Goal: Information Seeking & Learning: Learn about a topic

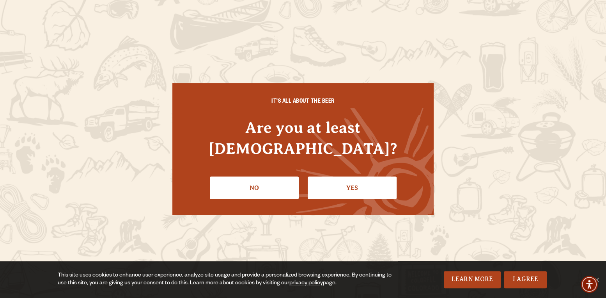
click at [352, 176] on link "Yes" at bounding box center [352, 187] width 89 height 23
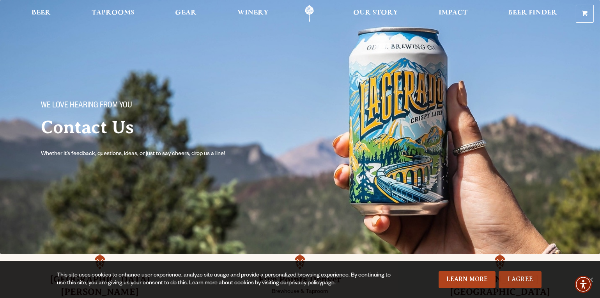
click at [523, 281] on link "I Agree" at bounding box center [520, 279] width 43 height 17
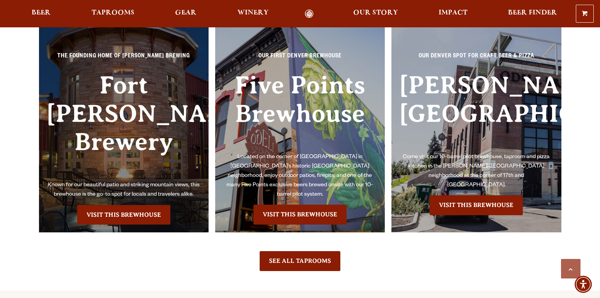
scroll to position [1053, 0]
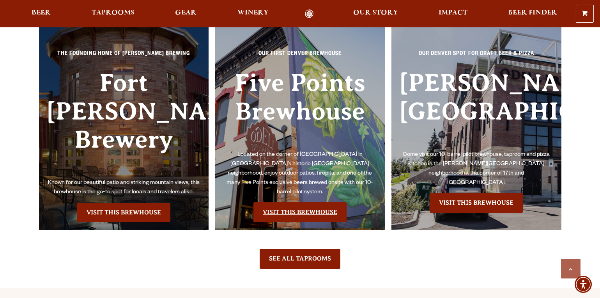
click at [299, 202] on link "Visit this Brewhouse" at bounding box center [300, 212] width 93 height 20
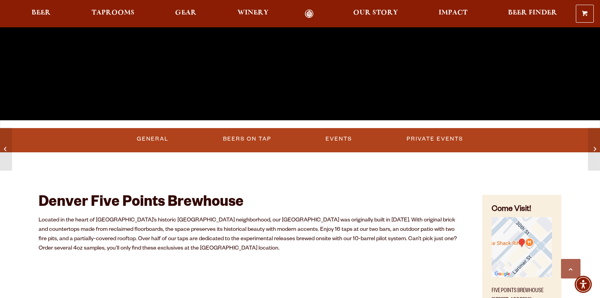
scroll to position [234, 0]
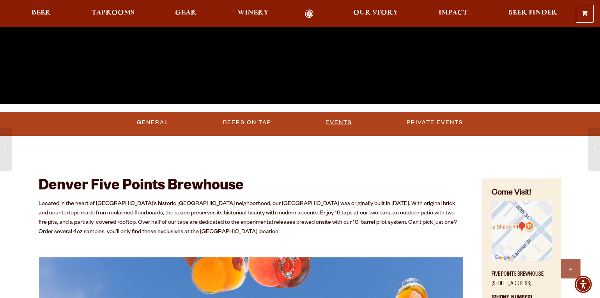
click at [341, 123] on link "Events" at bounding box center [339, 123] width 33 height 18
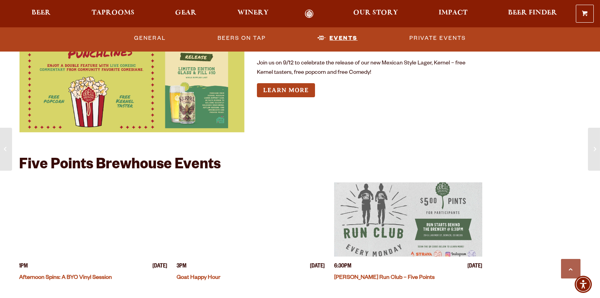
scroll to position [2367, 0]
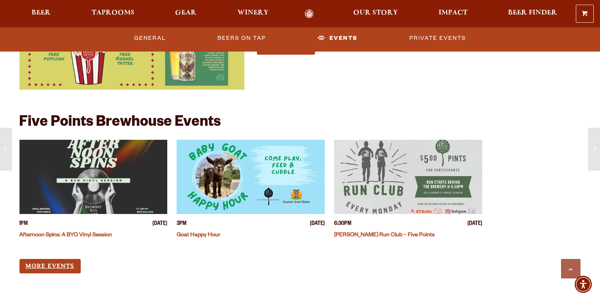
click at [52, 263] on link "More Events" at bounding box center [50, 266] width 61 height 14
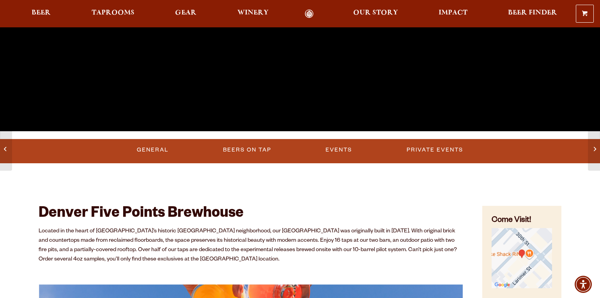
scroll to position [143, 0]
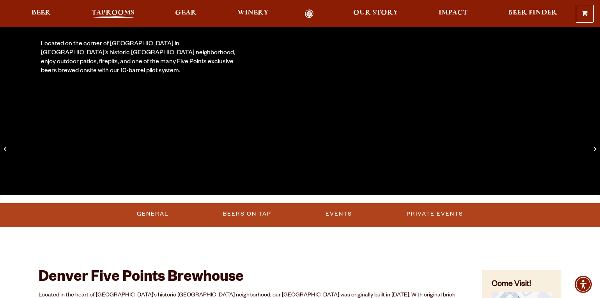
click at [107, 12] on span "Taprooms" at bounding box center [113, 13] width 43 height 6
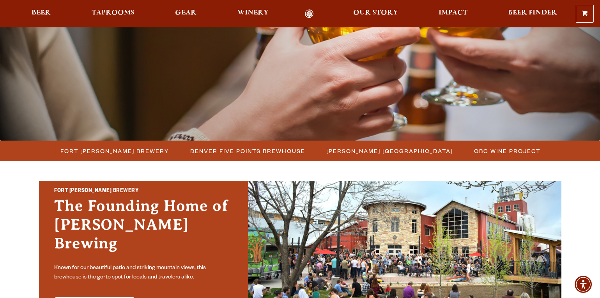
scroll to position [117, 0]
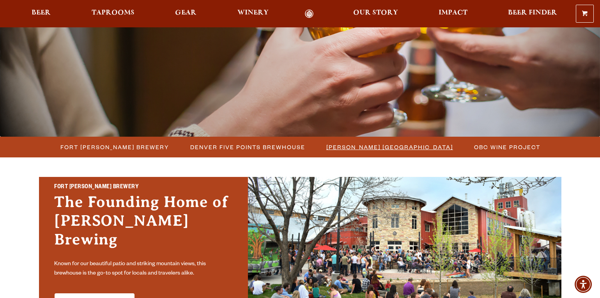
click at [401, 146] on span "[PERSON_NAME] [GEOGRAPHIC_DATA]" at bounding box center [390, 146] width 127 height 11
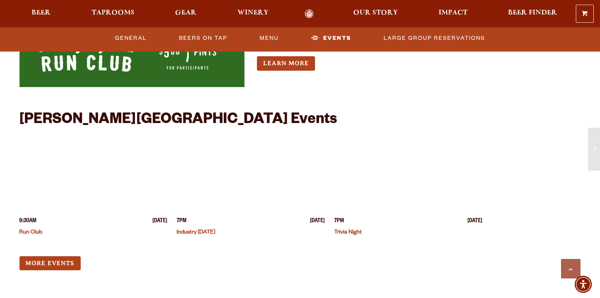
scroll to position [1990, 0]
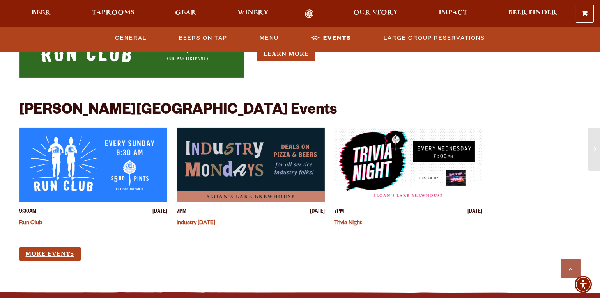
click at [75, 247] on link "More Events" at bounding box center [50, 254] width 61 height 14
